Goal: Check status: Check status

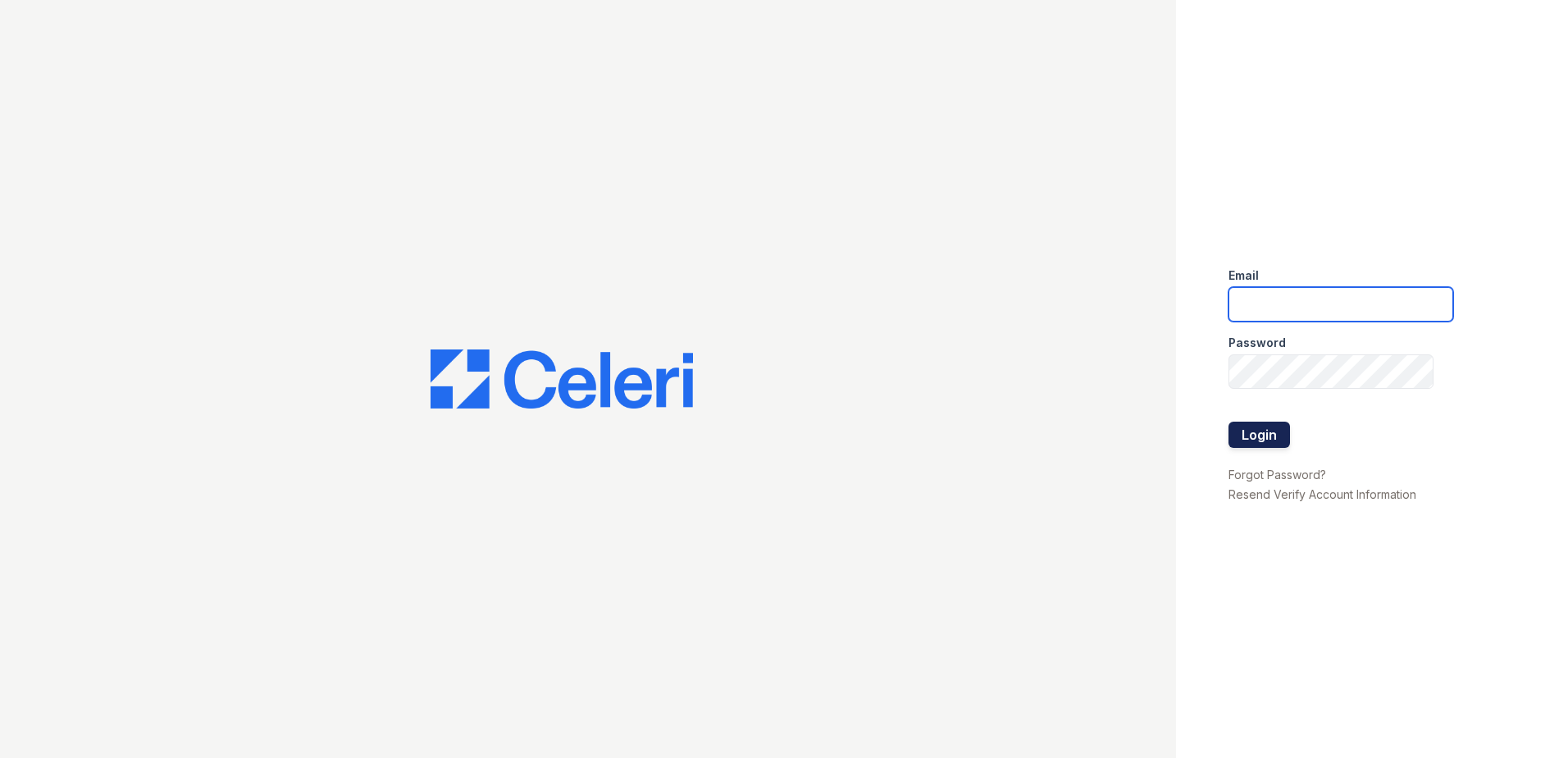
type input "arrivevinings@trinity-pm.com"
click at [1248, 436] on button "Login" at bounding box center [1259, 434] width 61 height 26
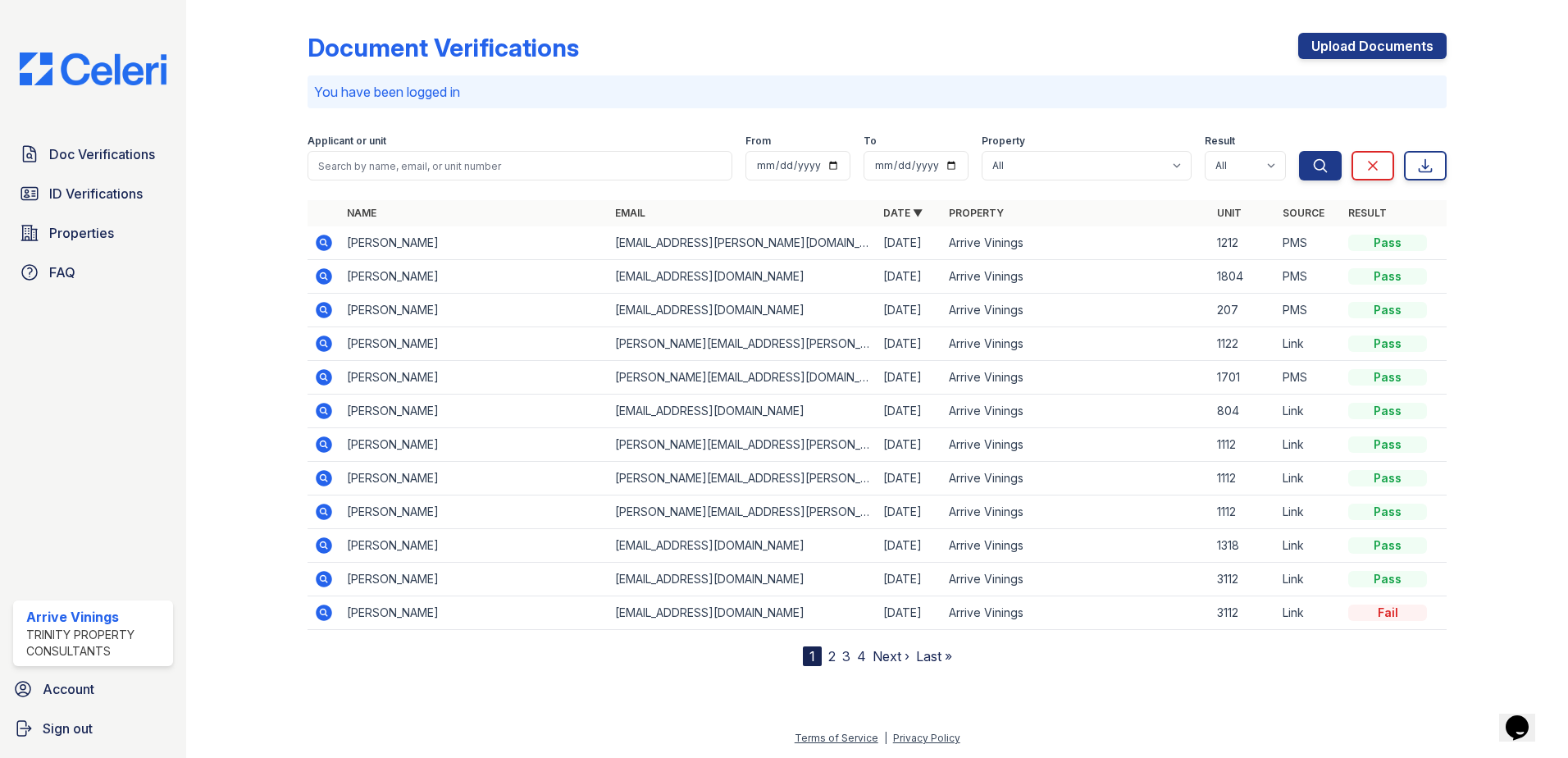
click at [325, 270] on icon at bounding box center [324, 276] width 17 height 17
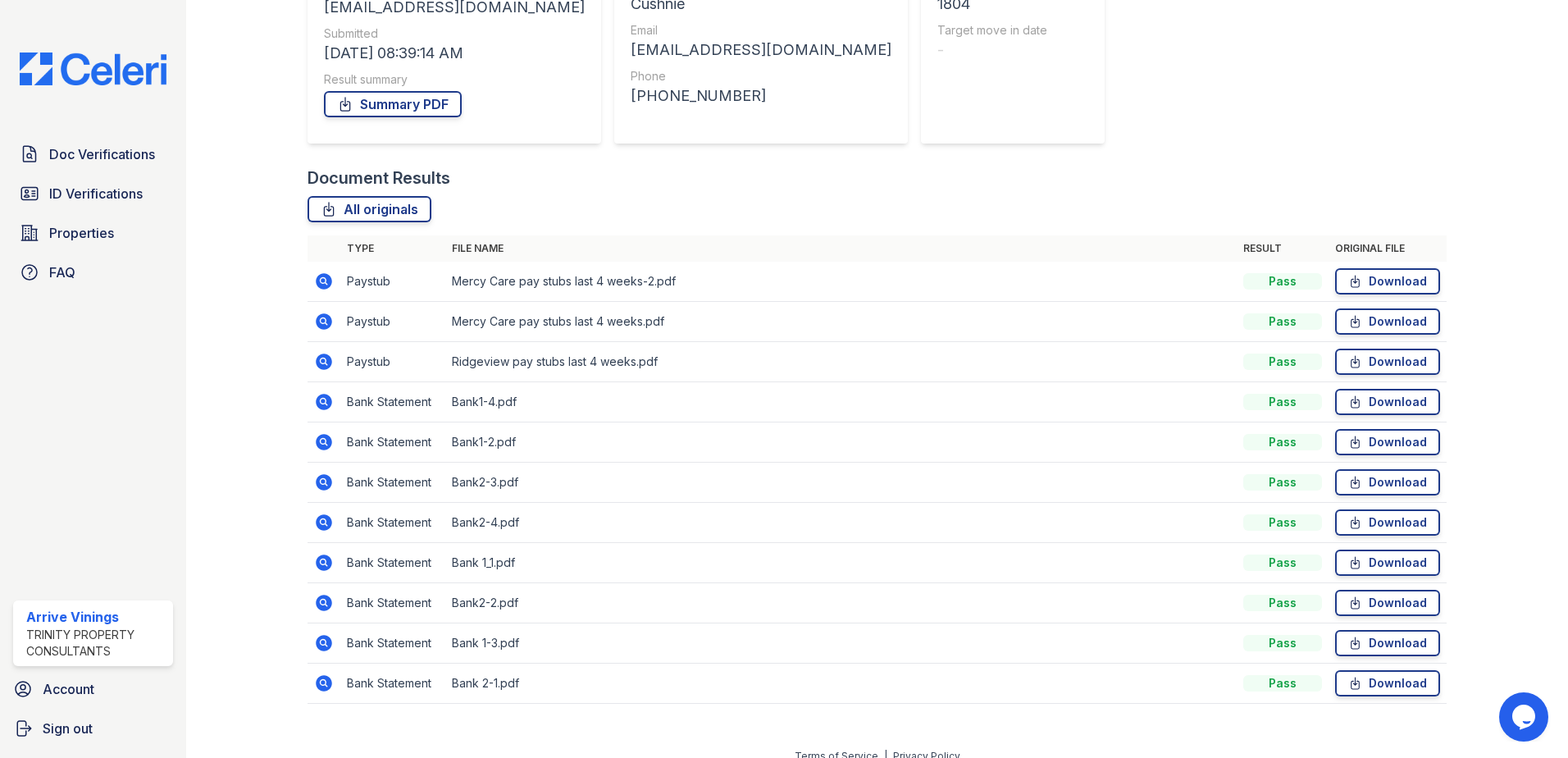
scroll to position [255, 0]
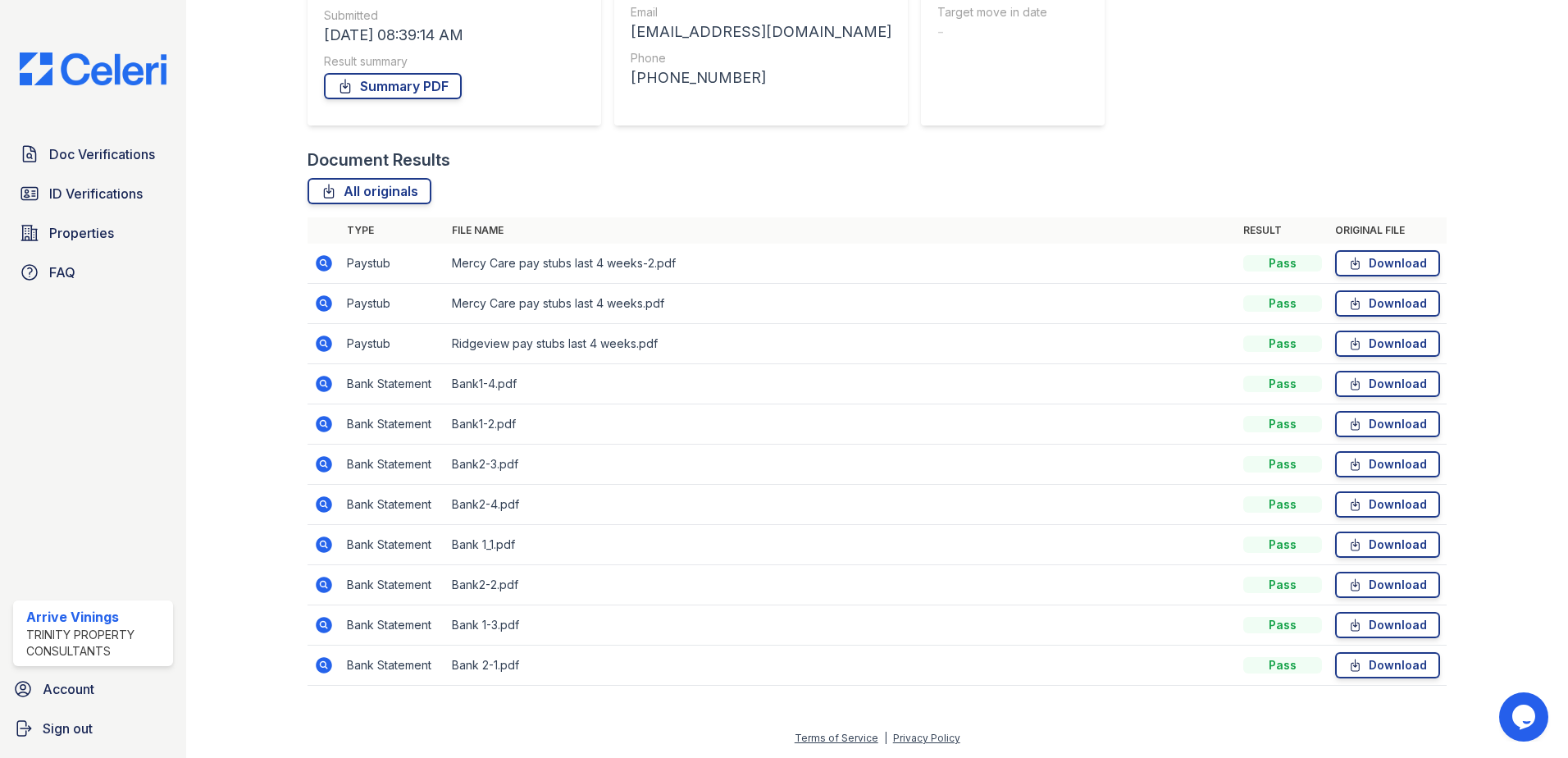
click at [323, 264] on icon at bounding box center [323, 262] width 4 height 4
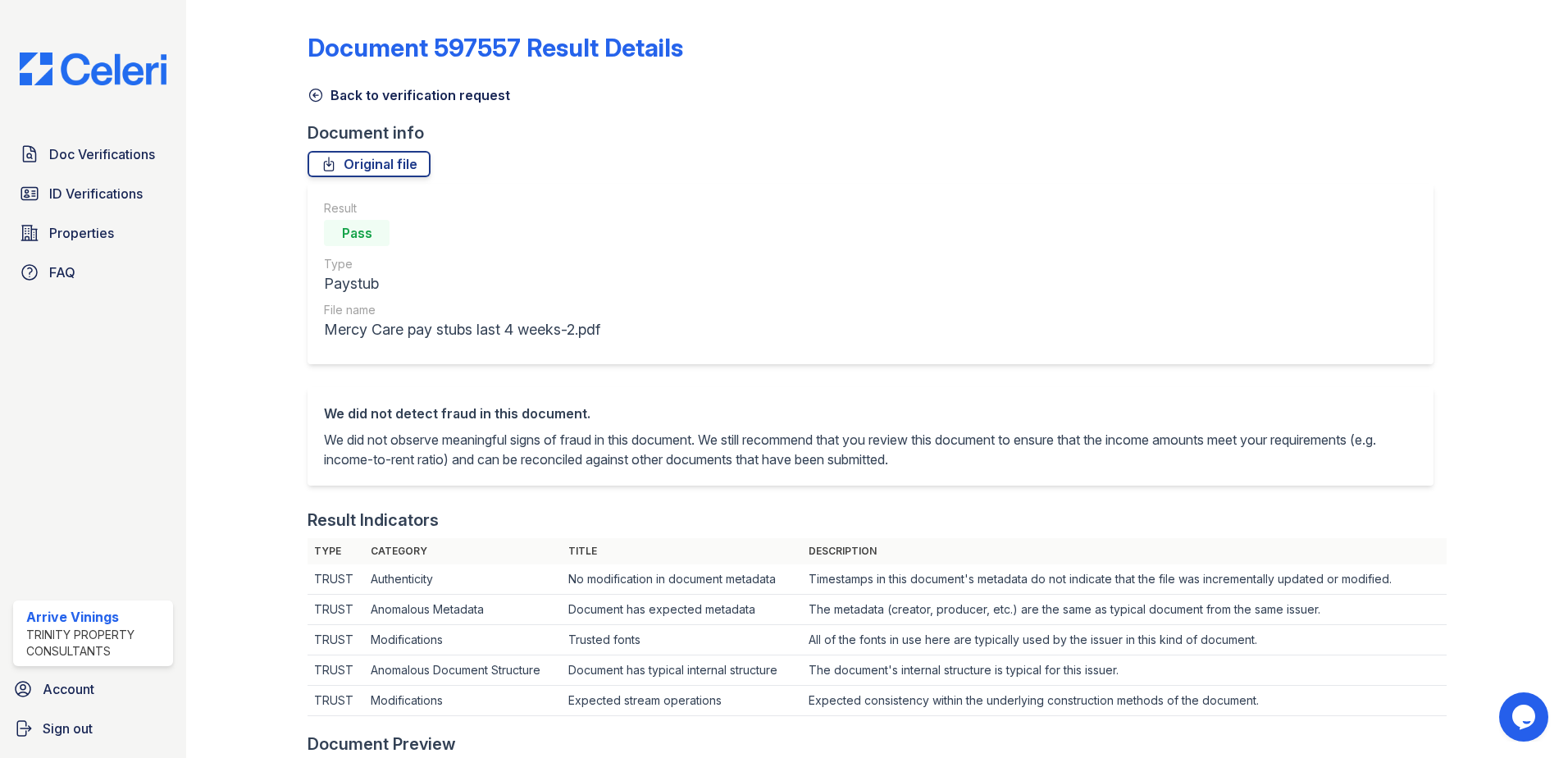
click at [344, 95] on link "Back to verification request" at bounding box center [408, 95] width 202 height 20
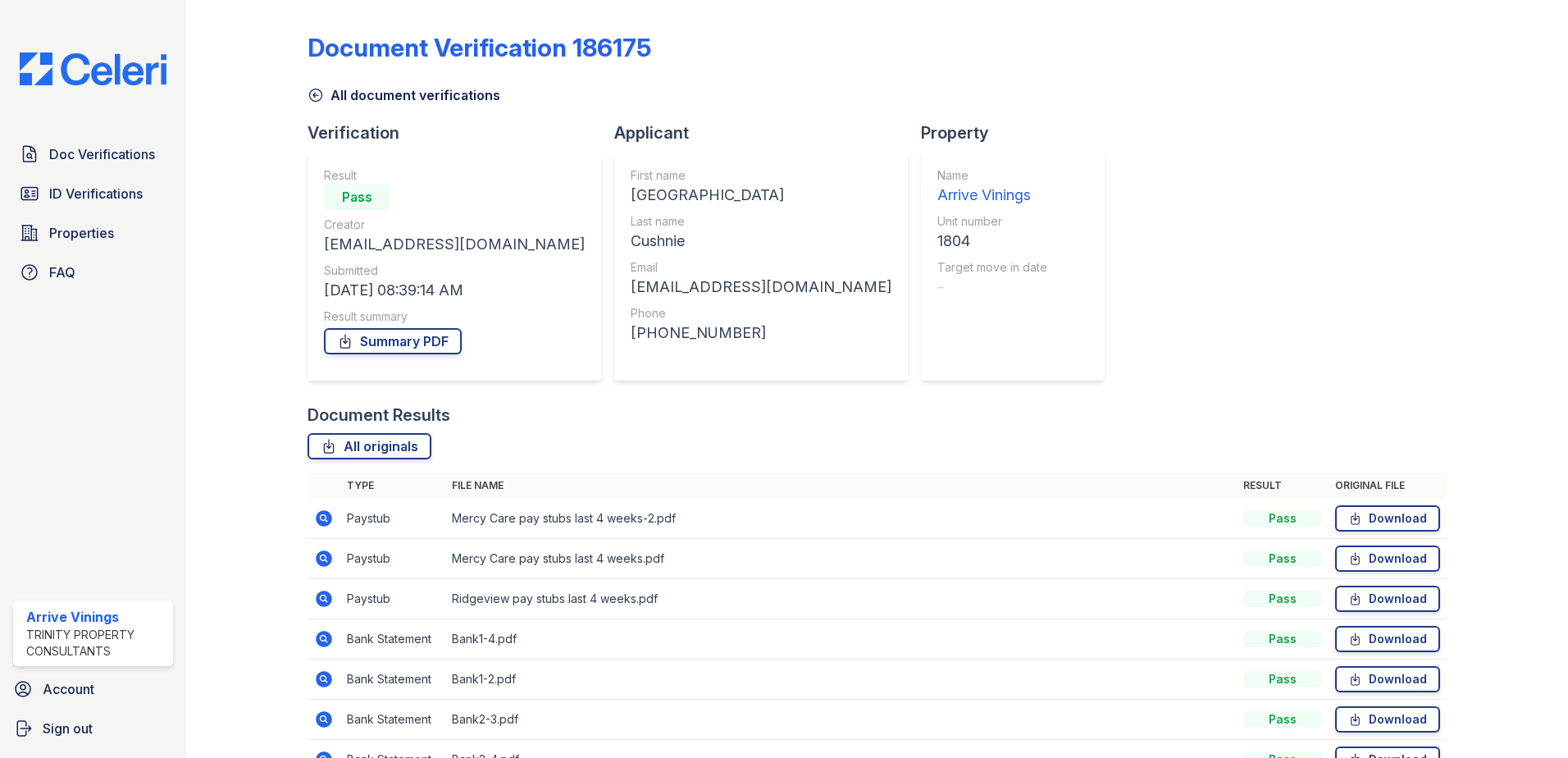
click at [323, 556] on icon at bounding box center [323, 557] width 4 height 4
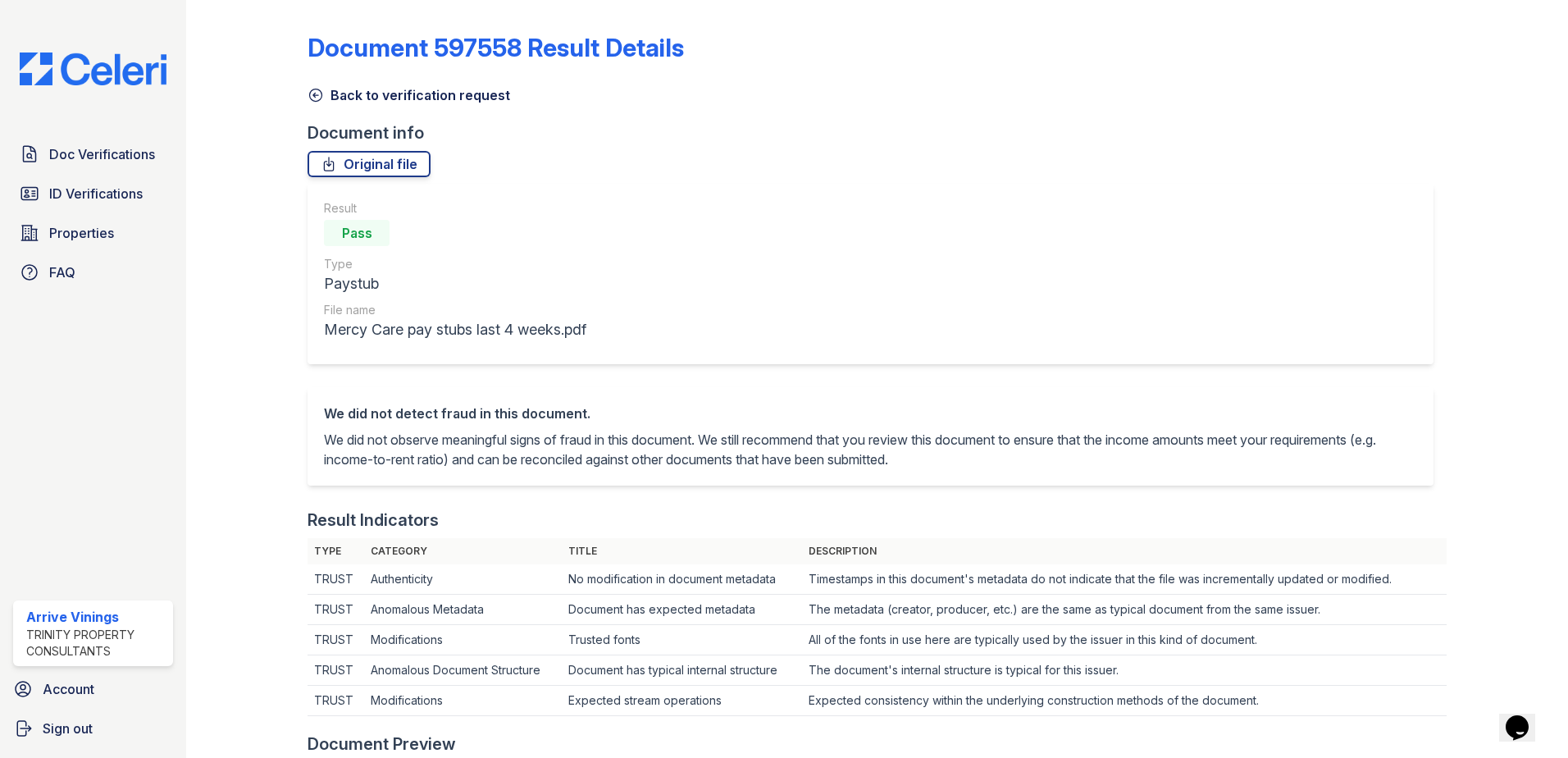
click at [347, 90] on link "Back to verification request" at bounding box center [408, 95] width 202 height 20
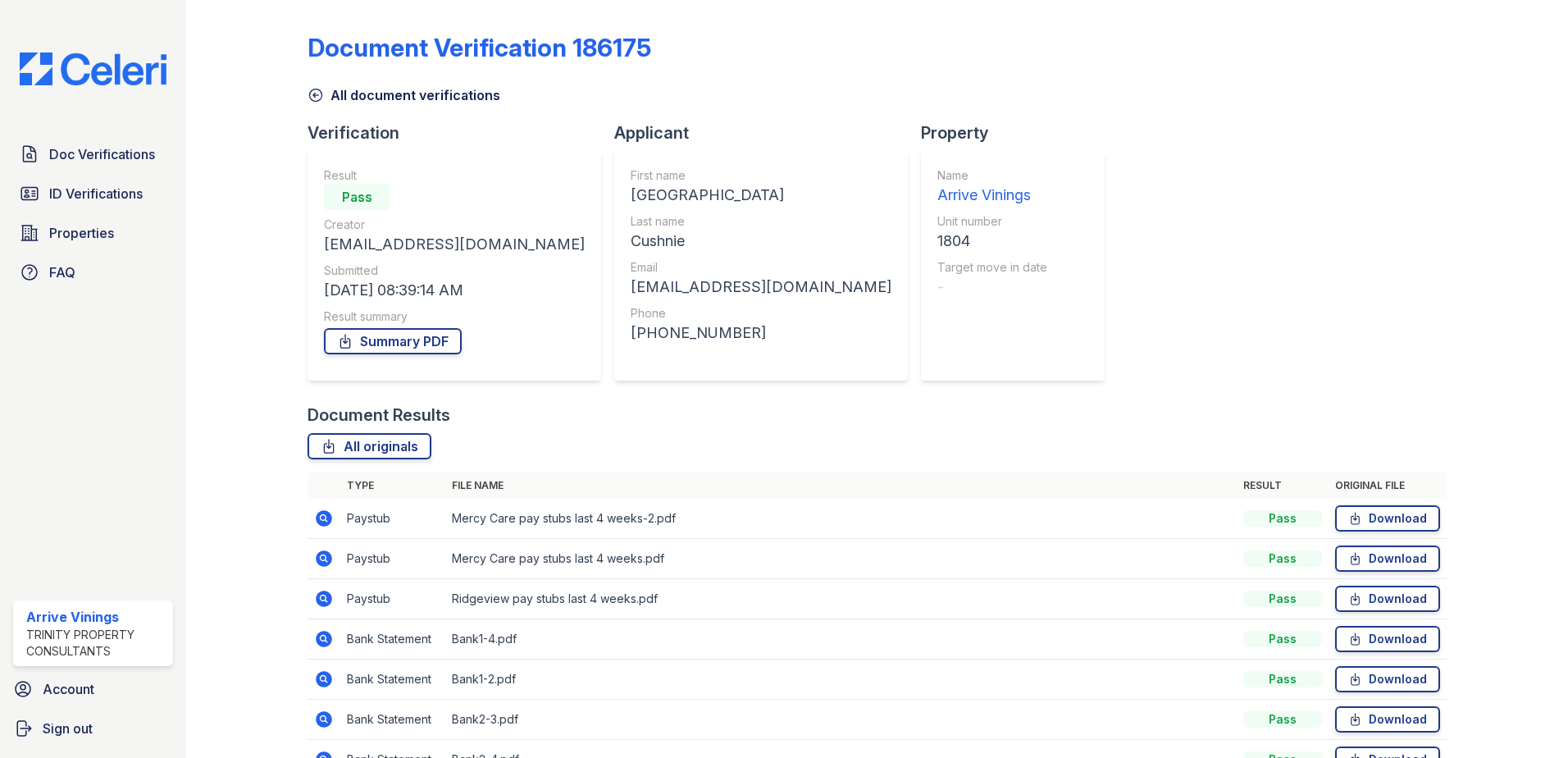
click at [323, 593] on icon at bounding box center [324, 598] width 17 height 17
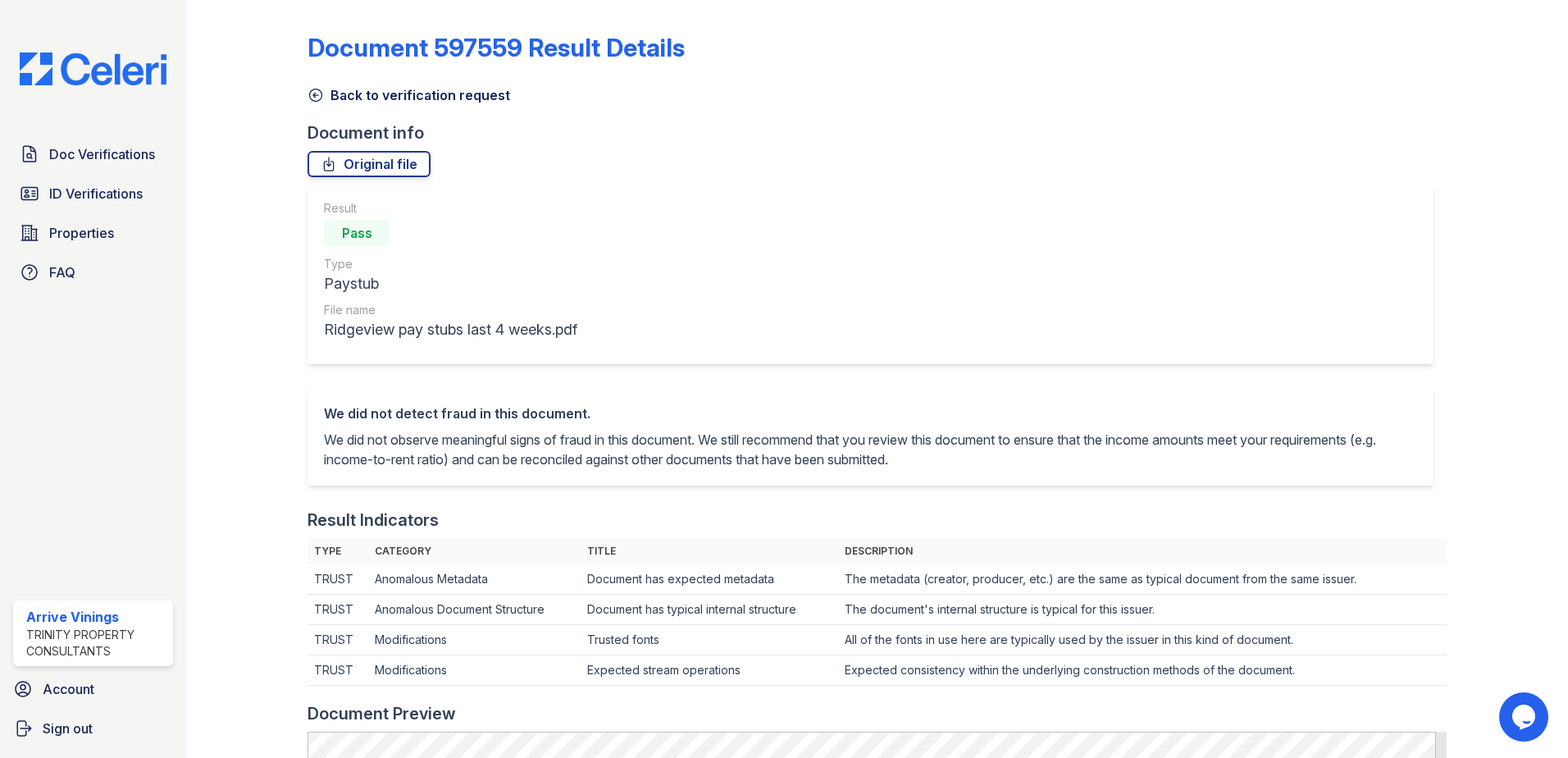
click at [361, 95] on link "Back to verification request" at bounding box center [408, 95] width 202 height 20
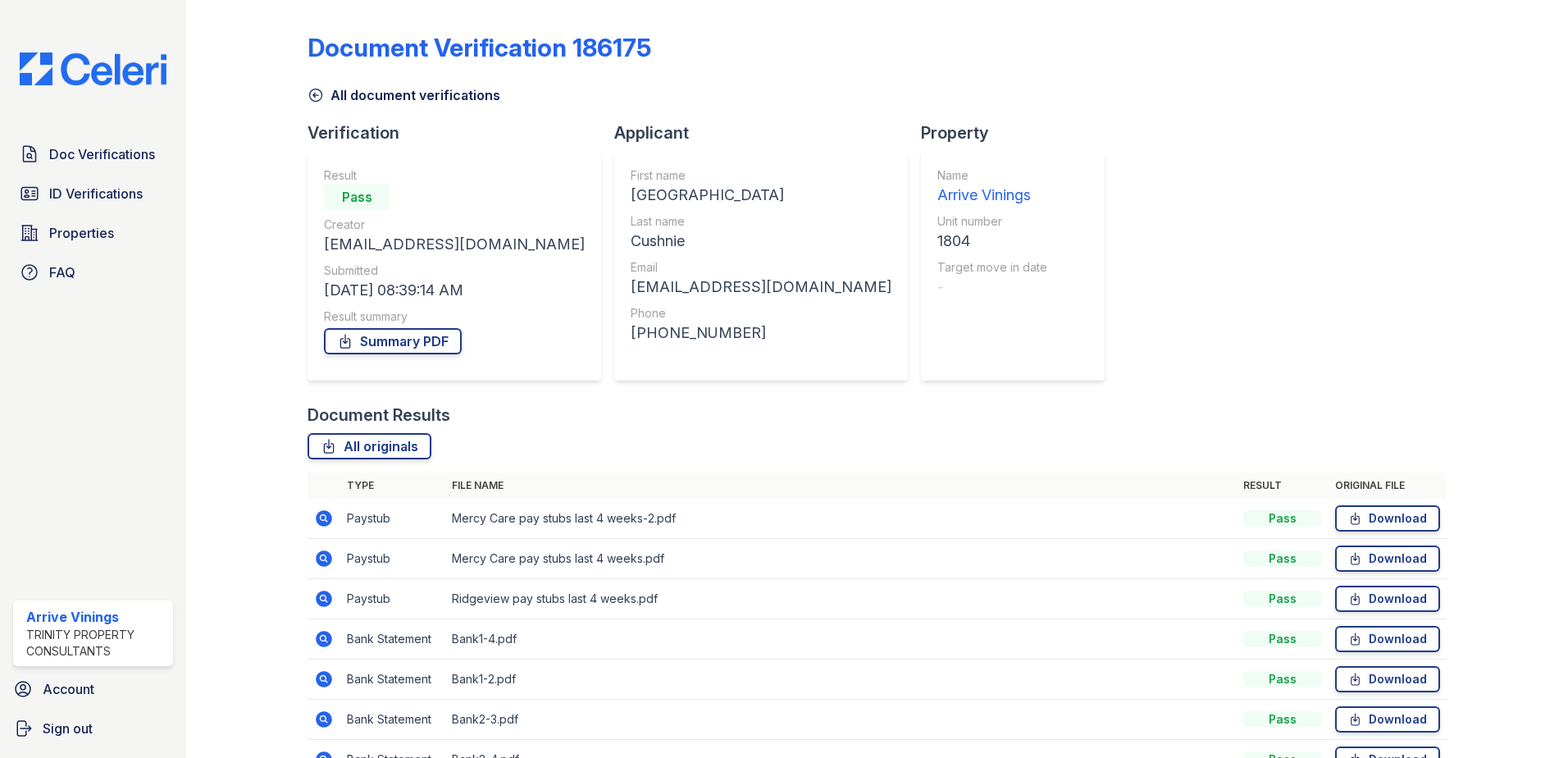
click at [322, 641] on icon at bounding box center [324, 638] width 17 height 17
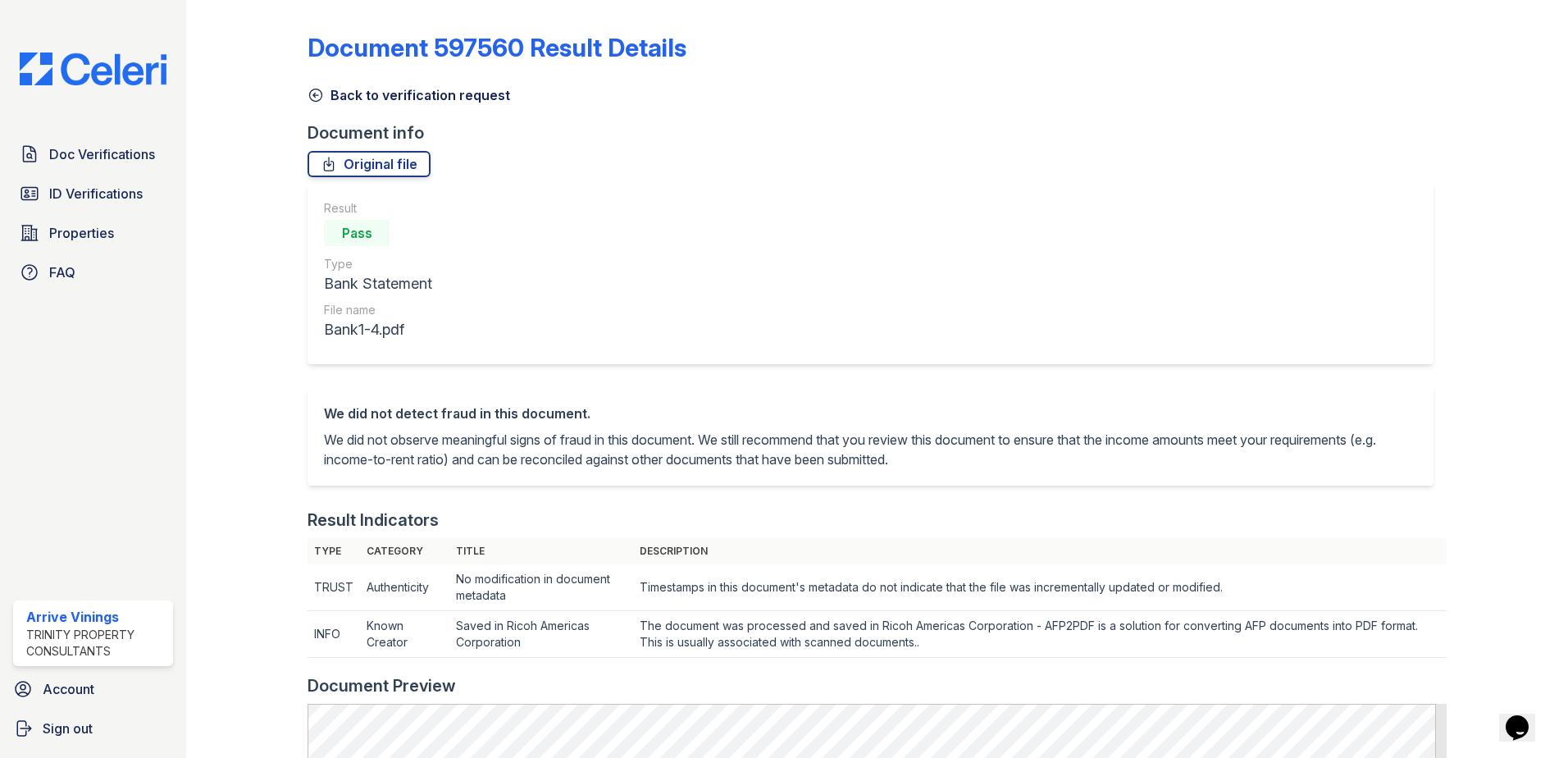
click at [321, 99] on icon at bounding box center [316, 95] width 12 height 12
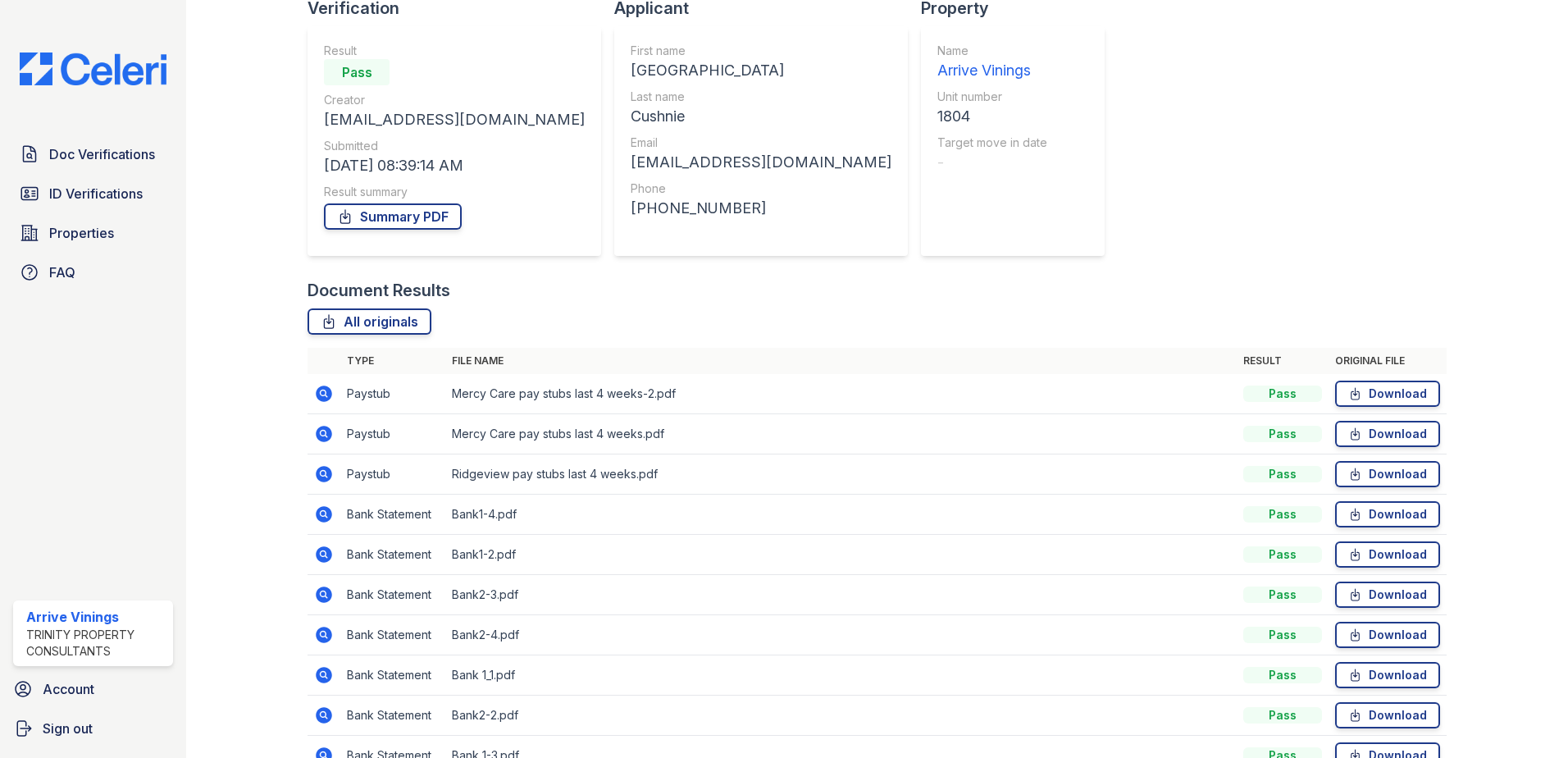
scroll to position [164, 0]
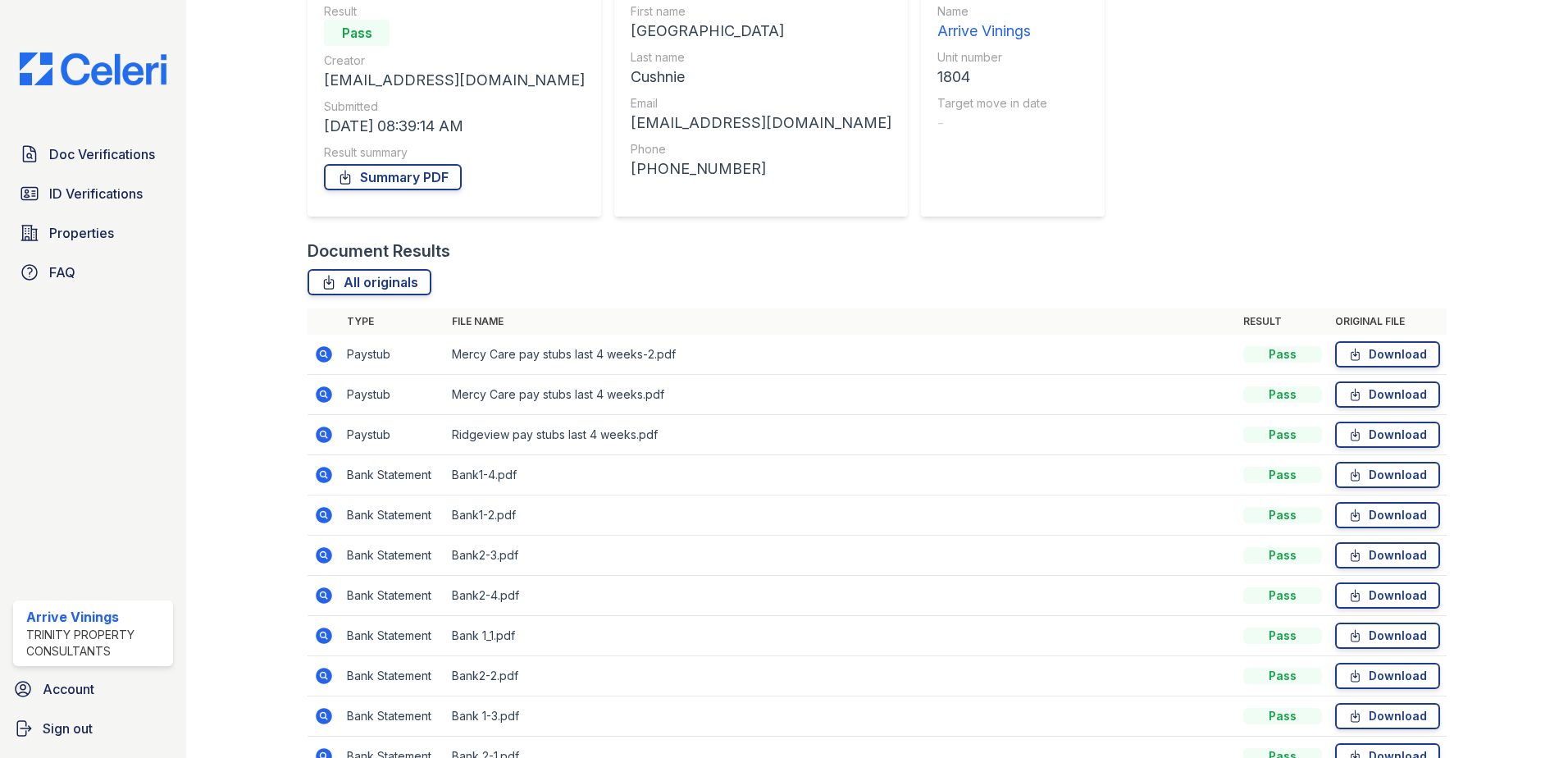
click at [325, 521] on icon at bounding box center [324, 515] width 17 height 17
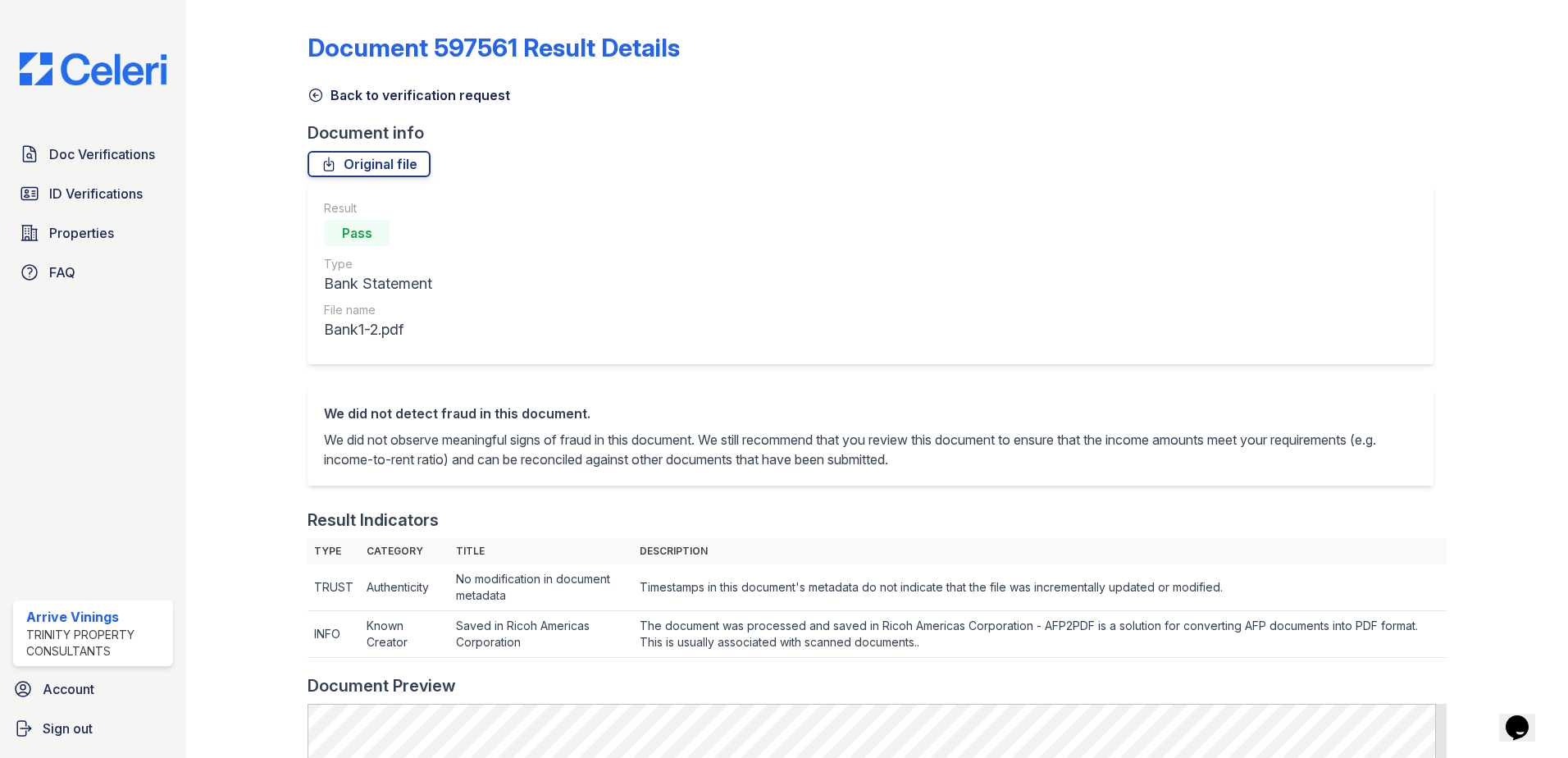
drag, startPoint x: 381, startPoint y: 94, endPoint x: 378, endPoint y: 83, distance: 11.4
click at [381, 94] on link "Back to verification request" at bounding box center [408, 95] width 202 height 20
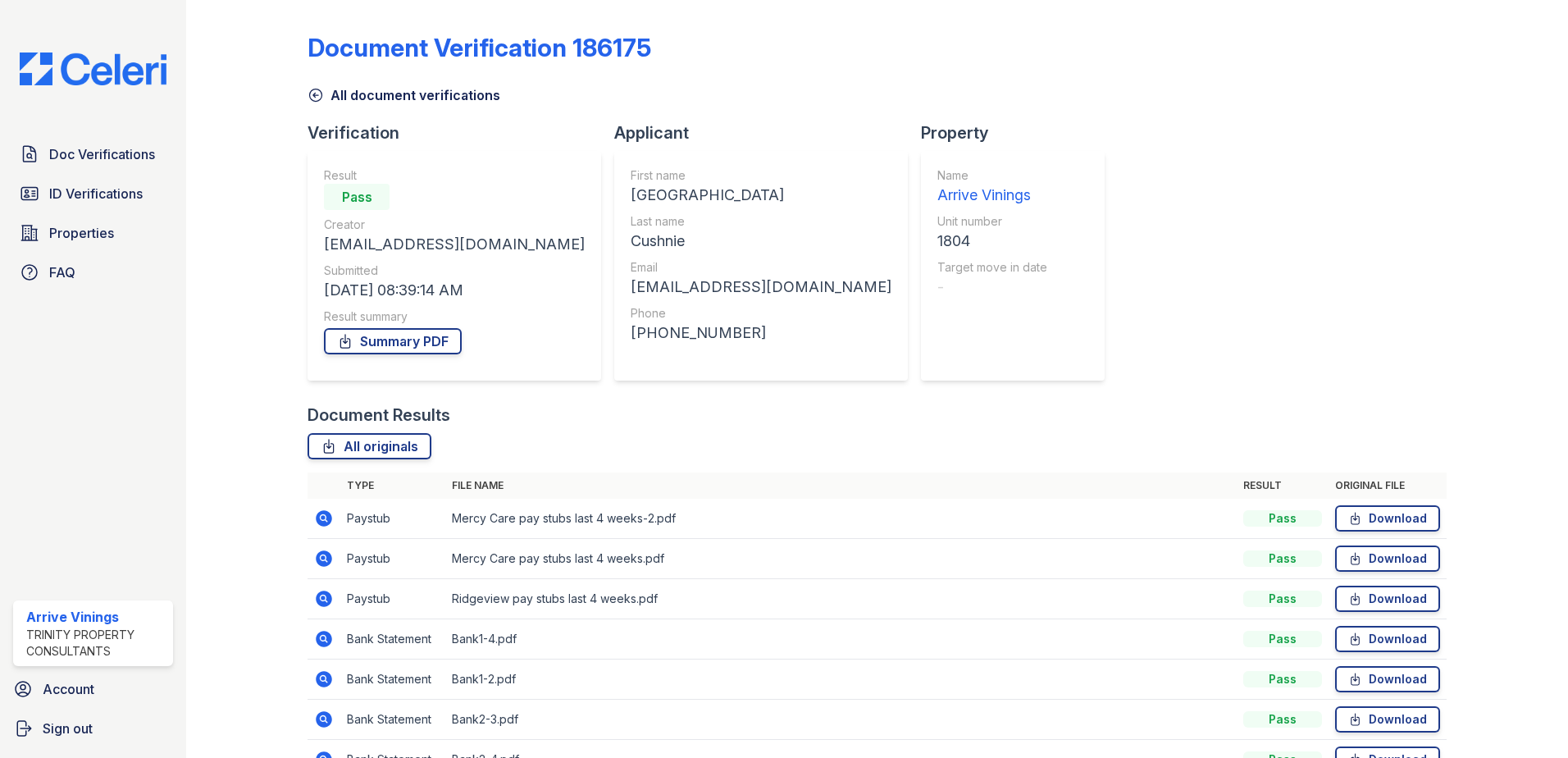
click at [320, 725] on icon at bounding box center [324, 719] width 17 height 17
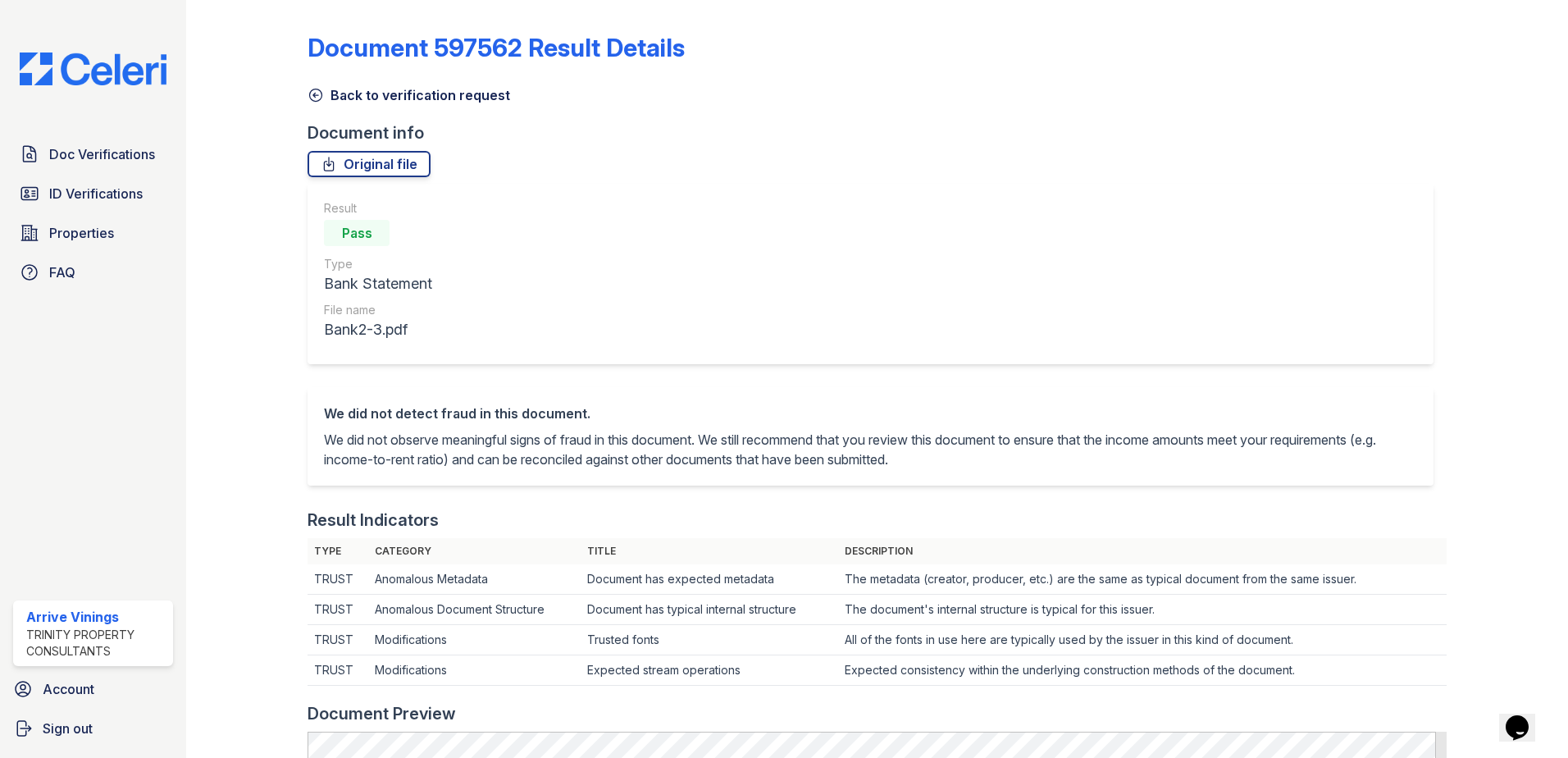
click at [370, 98] on link "Back to verification request" at bounding box center [408, 95] width 202 height 20
